Goal: Task Accomplishment & Management: Manage account settings

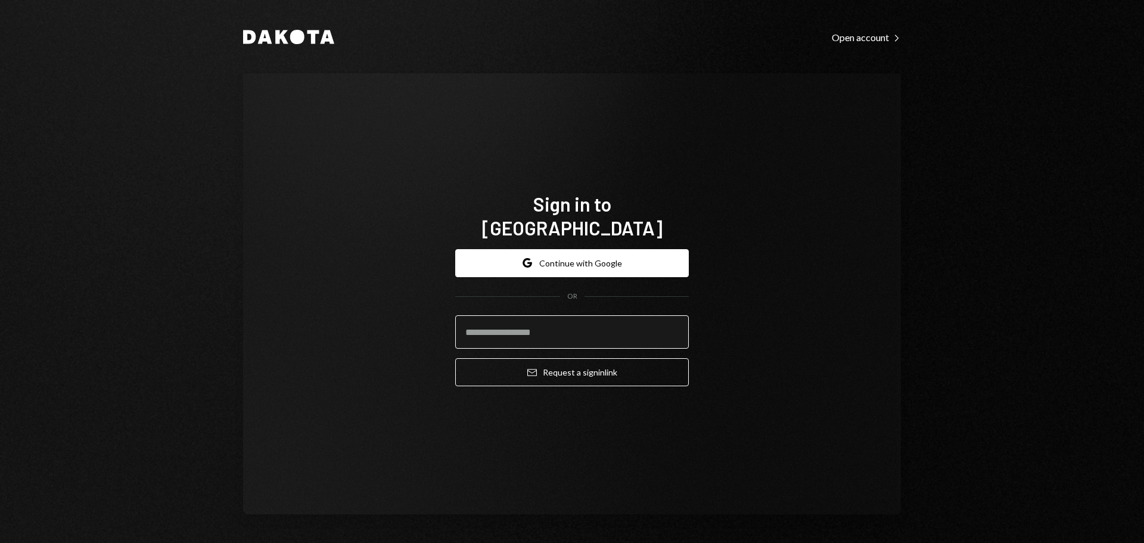
click at [480, 322] on input "email" at bounding box center [572, 331] width 234 height 33
click at [224, 409] on div "Dakota Open account Right Caret Sign in to Dakota Google Continue with Google O…" at bounding box center [571, 271] width 715 height 543
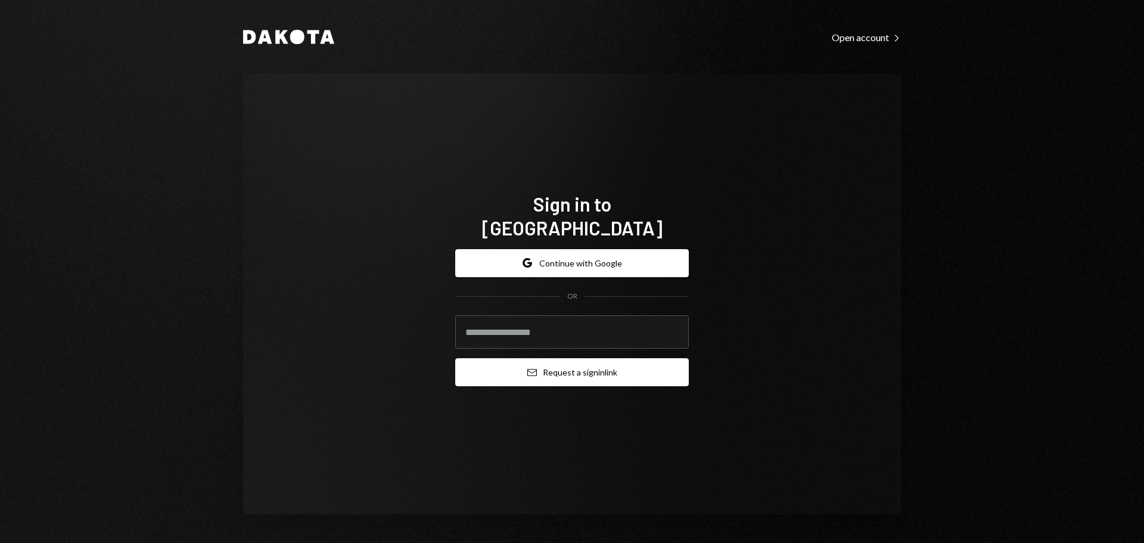
click at [560, 362] on button "Email Request a sign in link" at bounding box center [572, 372] width 234 height 28
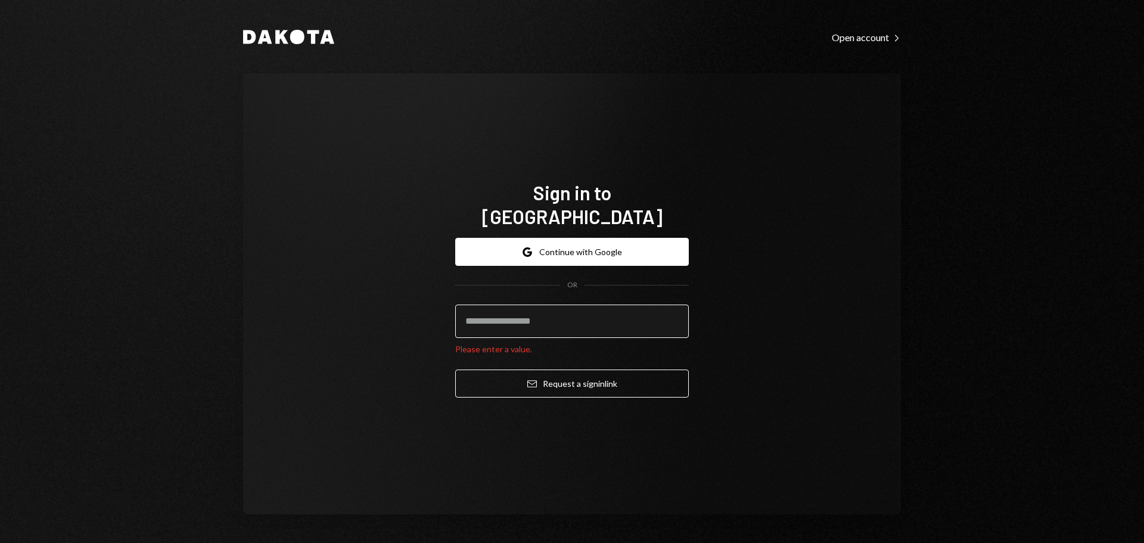
click at [493, 315] on input "email" at bounding box center [572, 320] width 234 height 33
type input "**********"
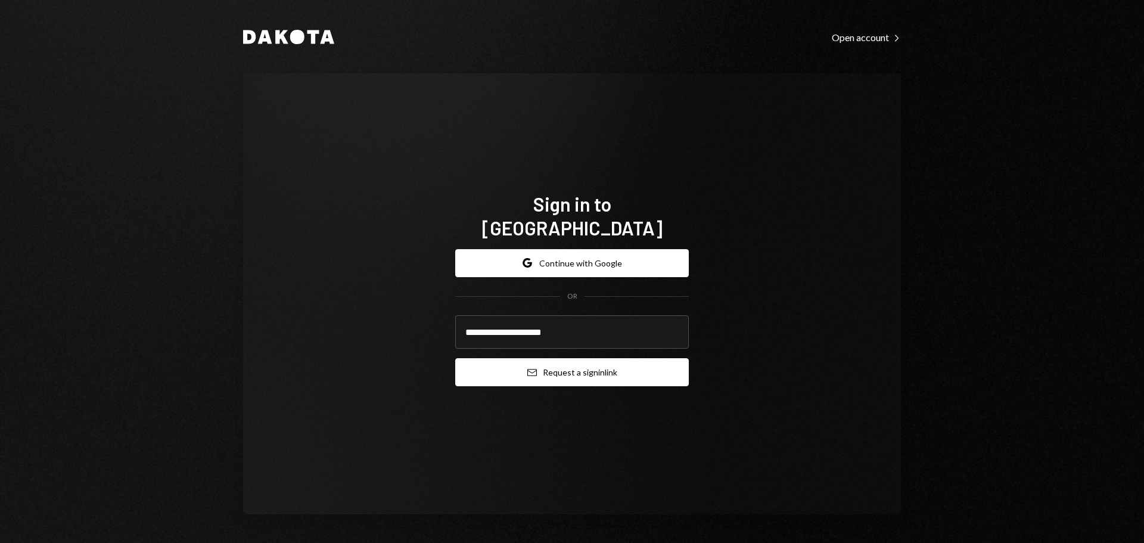
click at [503, 374] on button "Email Request a sign in link" at bounding box center [572, 372] width 234 height 28
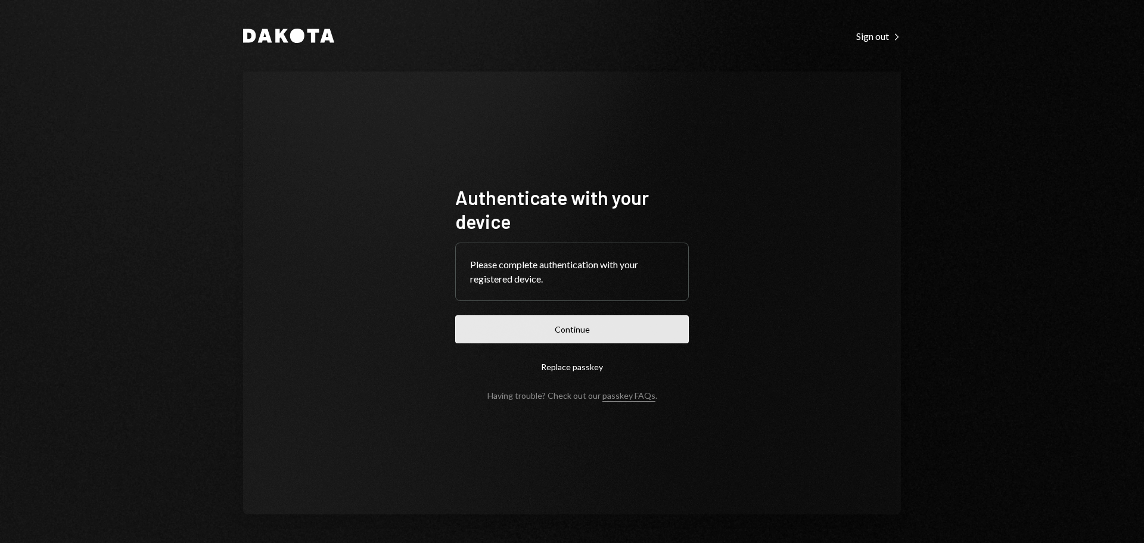
click at [636, 321] on button "Continue" at bounding box center [572, 329] width 234 height 28
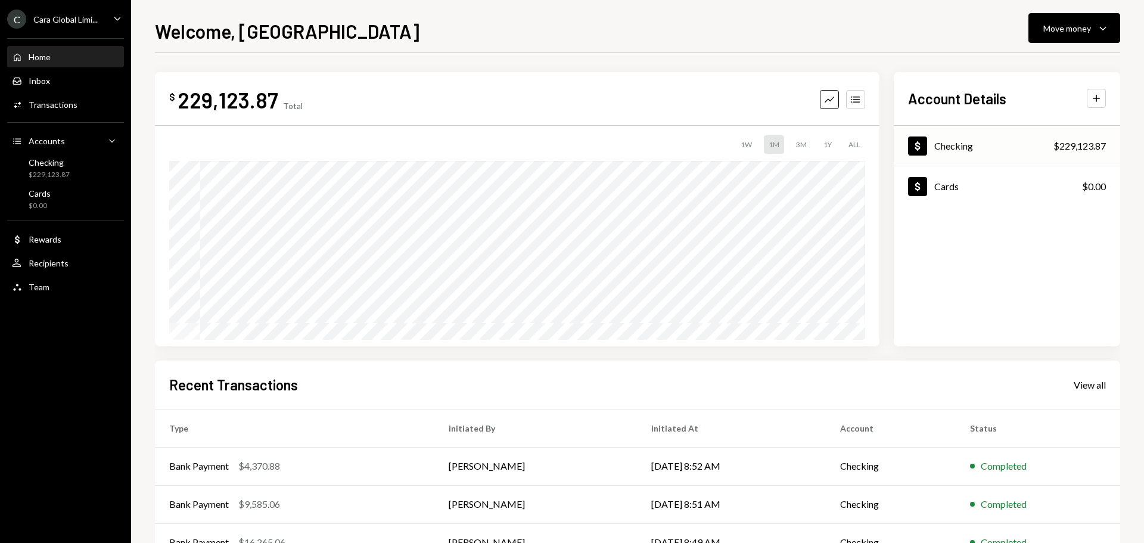
click at [1005, 143] on div "Dollar Checking $229,123.87" at bounding box center [1006, 146] width 226 height 39
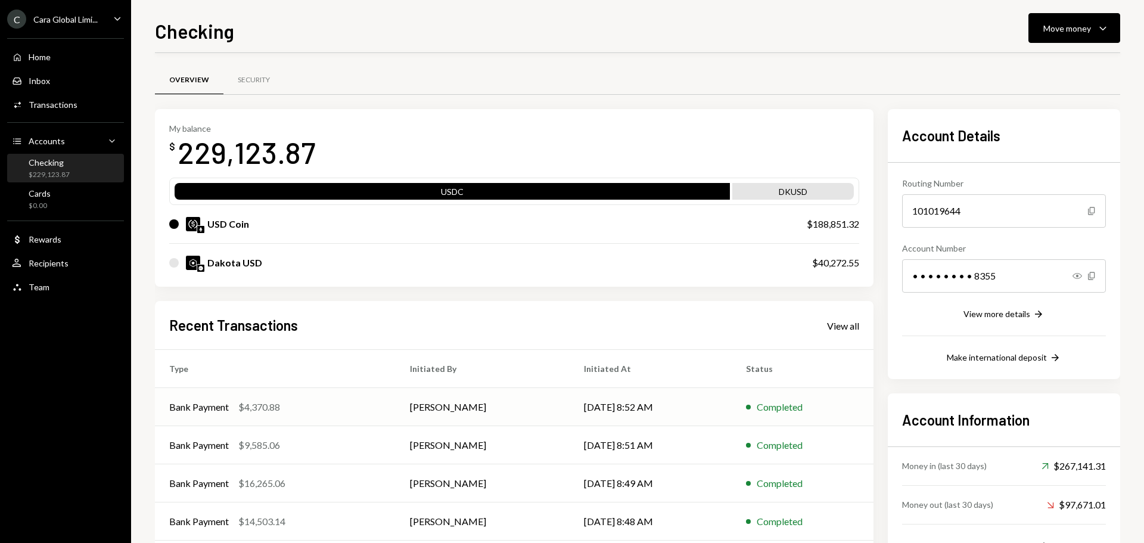
scroll to position [60, 0]
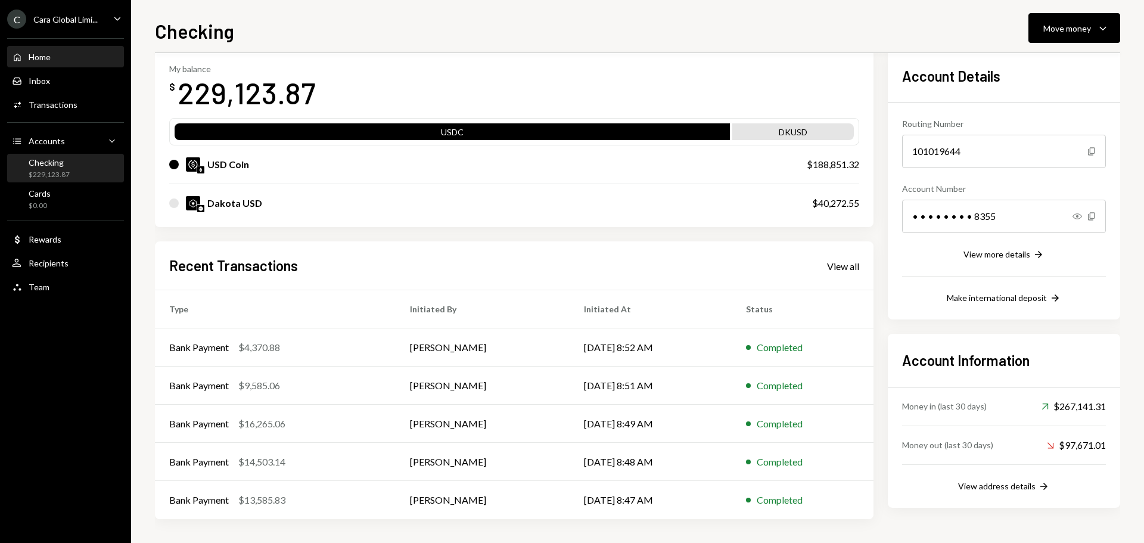
click at [38, 58] on div "Home" at bounding box center [40, 57] width 22 height 10
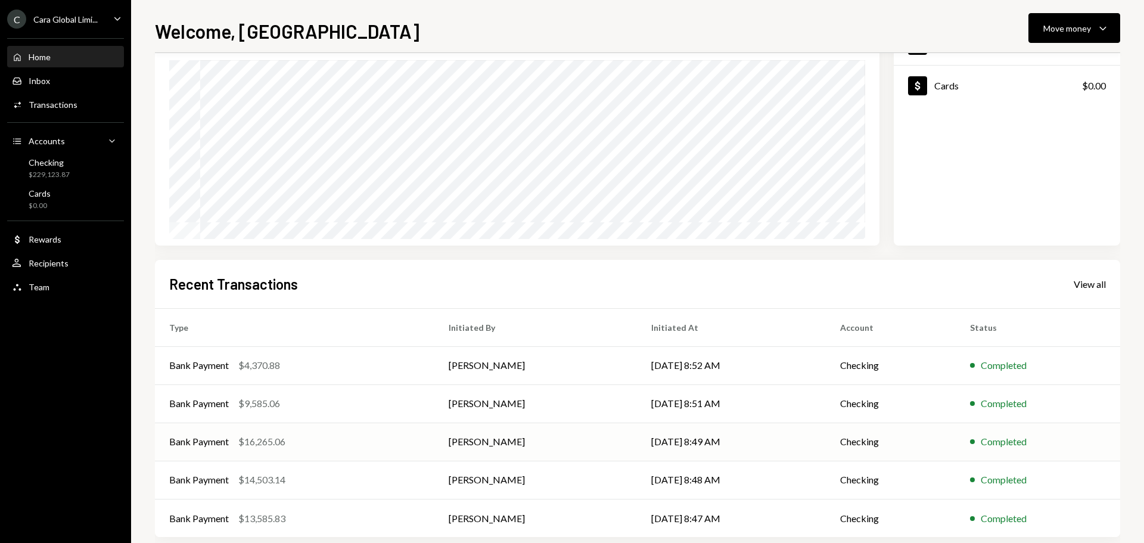
scroll to position [119, 0]
